Goal: Information Seeking & Learning: Check status

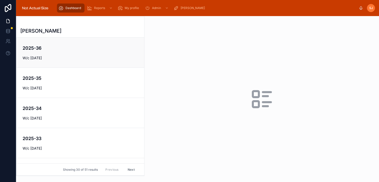
click at [77, 57] on span "W/c [DATE]" at bounding box center [81, 57] width 116 height 5
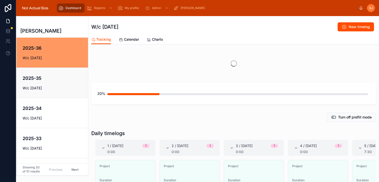
click at [51, 79] on h4 "2025-35" at bounding box center [56, 78] width 66 height 7
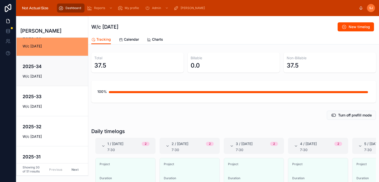
scroll to position [42, 0]
click at [55, 72] on div "2025-34 W/c [DATE]" at bounding box center [52, 71] width 59 height 16
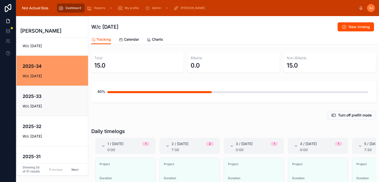
click at [56, 108] on span "W/c [DATE]" at bounding box center [56, 106] width 66 height 5
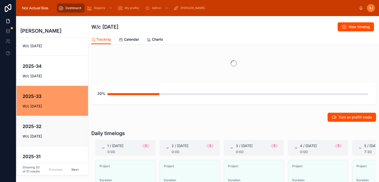
click at [54, 120] on link "2025-32 W/c [DATE]" at bounding box center [53, 131] width 72 height 30
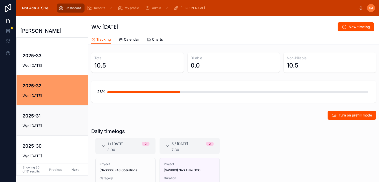
scroll to position [83, 0]
click at [54, 120] on div "2025-31 W/c [DATE]" at bounding box center [52, 120] width 59 height 16
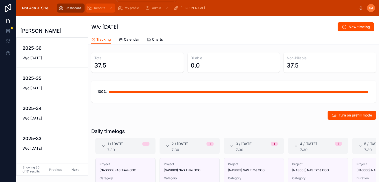
click at [98, 10] on div "Reports" at bounding box center [100, 8] width 27 height 8
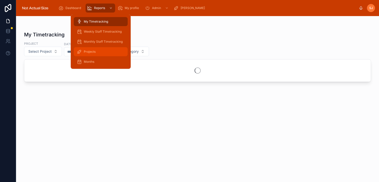
click at [89, 53] on span "Projects" at bounding box center [90, 52] width 12 height 4
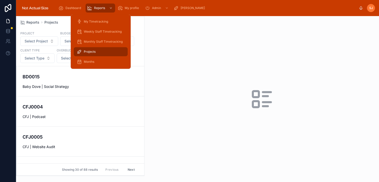
click at [87, 52] on span "Projects" at bounding box center [90, 52] width 12 height 4
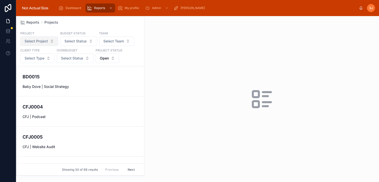
click at [43, 39] on span "Select Project" at bounding box center [36, 41] width 23 height 5
click at [120, 43] on span "Select Team" at bounding box center [113, 41] width 21 height 5
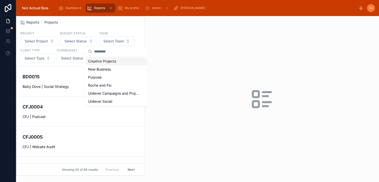
click at [104, 61] on span "Creative Projects" at bounding box center [102, 61] width 28 height 5
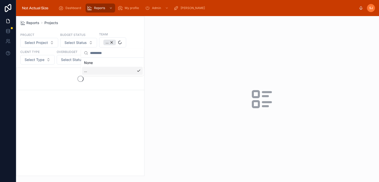
click at [112, 25] on div "Reports Projects" at bounding box center [80, 22] width 120 height 5
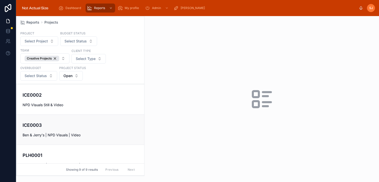
scroll to position [30, 0]
click at [55, 107] on link "ICE0002 NPD Visuals Still & Video" at bounding box center [81, 99] width 128 height 30
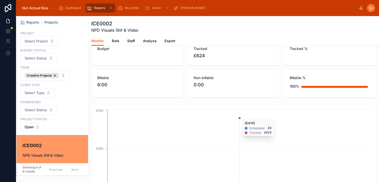
scroll to position [19, 0]
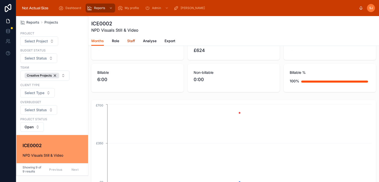
click at [132, 41] on span "Staff" at bounding box center [131, 40] width 8 height 5
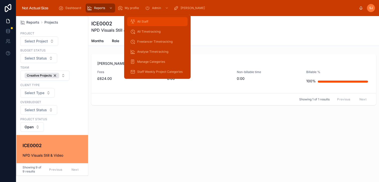
click at [143, 23] on span "All Staff" at bounding box center [142, 22] width 11 height 4
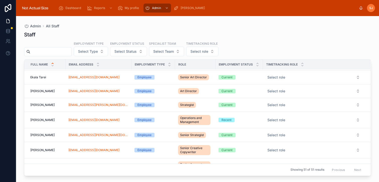
scroll to position [131, 0]
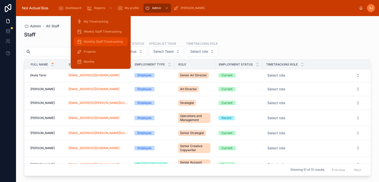
click at [99, 42] on span "Monthly Staff Timetracking" at bounding box center [103, 42] width 39 height 4
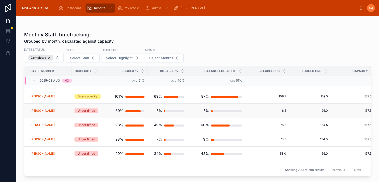
scroll to position [247, 0]
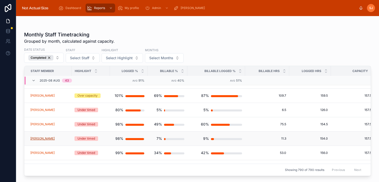
click at [46, 139] on span "[PERSON_NAME]" at bounding box center [42, 139] width 24 height 4
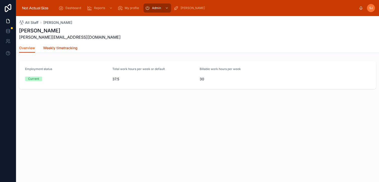
click at [56, 49] on span "Weekly timetracking" at bounding box center [60, 47] width 34 height 5
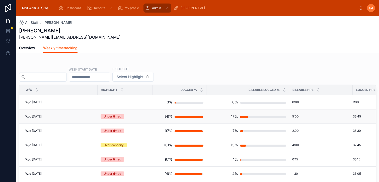
click at [74, 118] on td "W/c [DATE] W/c [DATE]" at bounding box center [58, 116] width 78 height 14
click at [42, 116] on span "W/c [DATE]" at bounding box center [33, 116] width 16 height 4
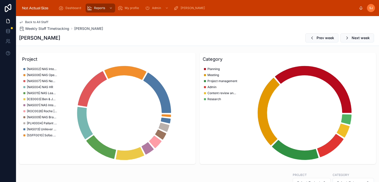
scroll to position [81, 0]
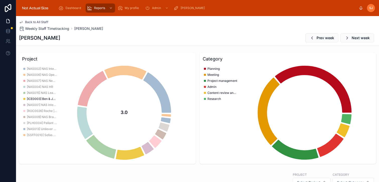
click at [42, 98] on span "[ICE0003] Ben & Jerry's | NPD Visuals | Video" at bounding box center [42, 99] width 30 height 4
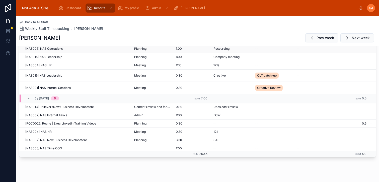
scroll to position [0, 0]
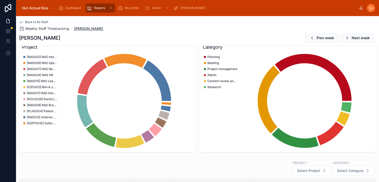
click at [87, 30] on span "[PERSON_NAME]" at bounding box center [88, 28] width 29 height 5
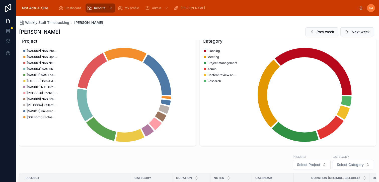
scroll to position [87, 0]
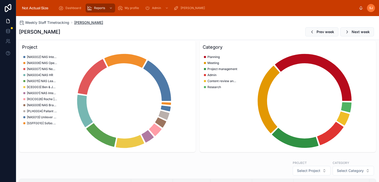
click at [85, 24] on span "[PERSON_NAME]" at bounding box center [88, 22] width 29 height 5
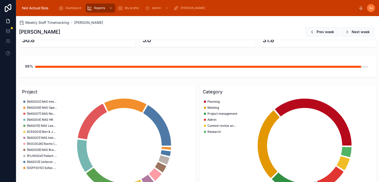
scroll to position [0, 0]
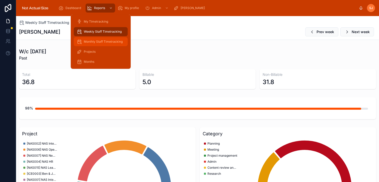
click at [103, 40] on span "Monthly Staff Timetracking" at bounding box center [103, 42] width 39 height 4
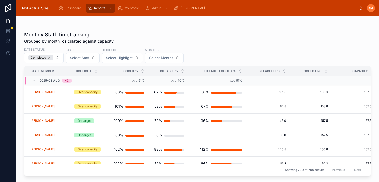
click at [152, 23] on div "Monthly Staff Timetracking Grouped by month, calculated against capacity. Date …" at bounding box center [197, 96] width 363 height 160
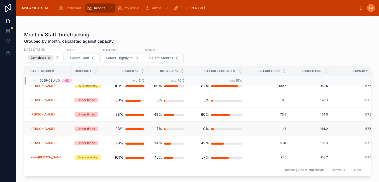
scroll to position [257, 0]
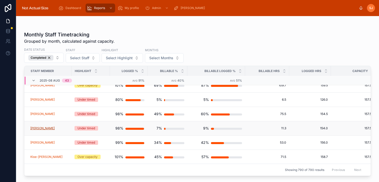
click at [43, 126] on span "[PERSON_NAME]" at bounding box center [42, 128] width 24 height 4
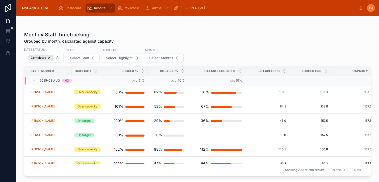
click at [257, 43] on div "Monthly Staff Timetracking Grouped by month, calculated against capacity." at bounding box center [197, 37] width 347 height 13
